Goal: Transaction & Acquisition: Obtain resource

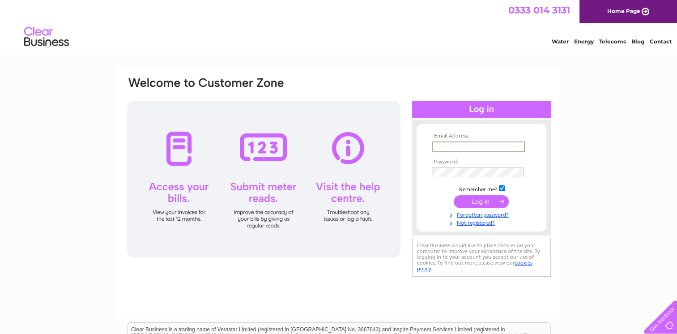
type input "info@jamiesonsscrap.co.uk"
click at [477, 198] on input "submit" at bounding box center [481, 201] width 55 height 13
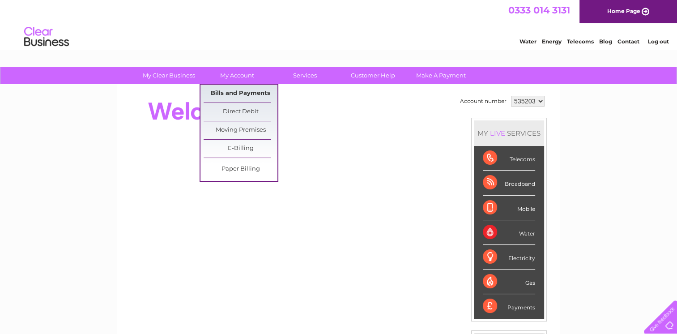
click at [244, 93] on link "Bills and Payments" at bounding box center [241, 94] width 74 height 18
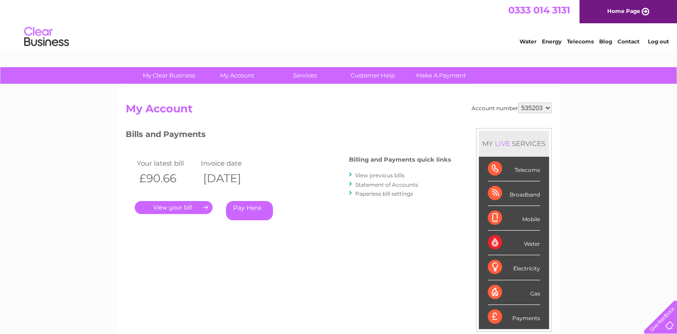
click at [188, 205] on link "." at bounding box center [174, 207] width 78 height 13
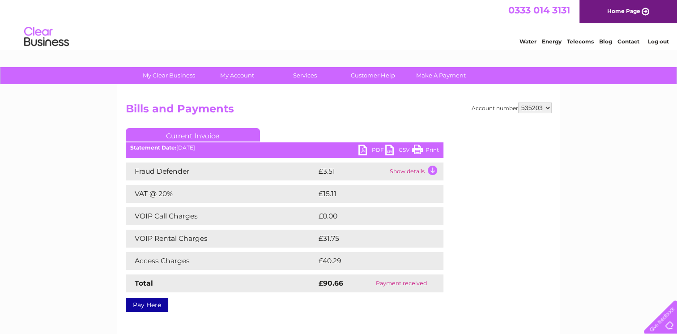
click at [362, 151] on link "PDF" at bounding box center [371, 151] width 27 height 13
click at [531, 107] on select "535203 939708 982635" at bounding box center [535, 107] width 34 height 11
click at [518, 102] on select "535203 939708 982635" at bounding box center [535, 107] width 34 height 11
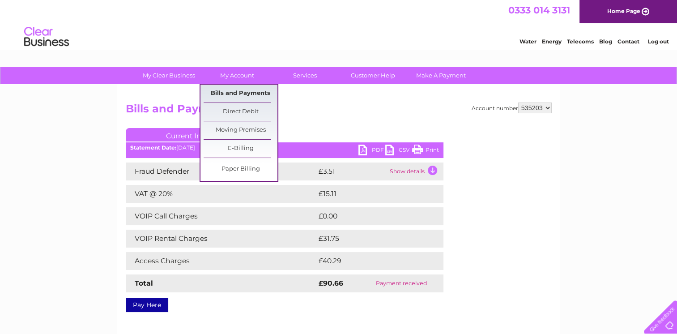
click at [241, 94] on link "Bills and Payments" at bounding box center [241, 94] width 74 height 18
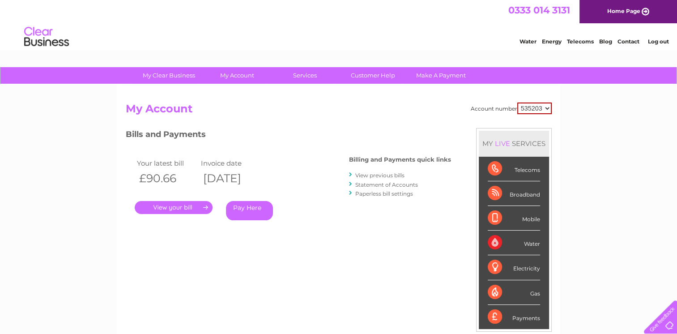
click at [389, 172] on link "View previous bills" at bounding box center [379, 175] width 49 height 7
